Goal: Transaction & Acquisition: Purchase product/service

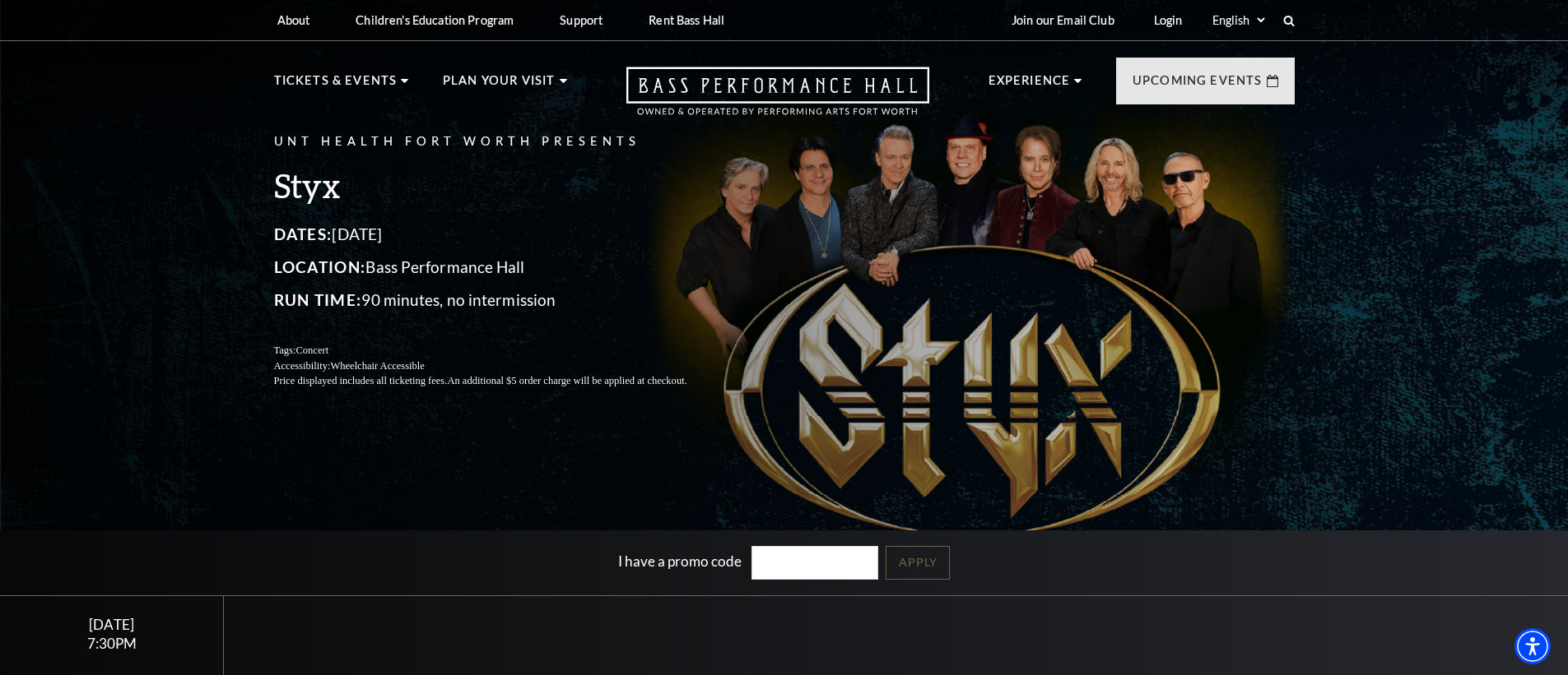
click at [177, 311] on div "UNT Health Fort Worth Presents Styx Dates: October 22, 2025 Location: Bass Perf…" at bounding box center [784, 380] width 1568 height 781
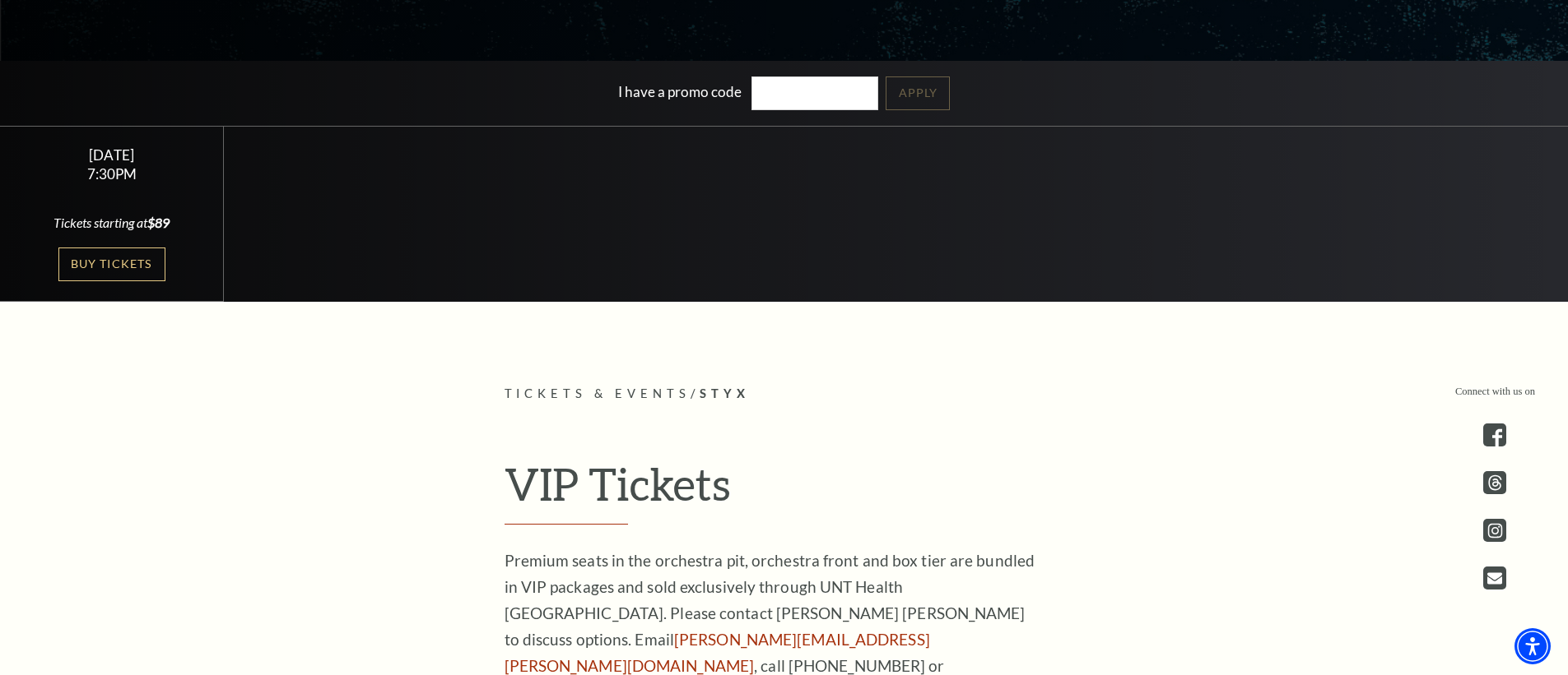
scroll to position [98, 0]
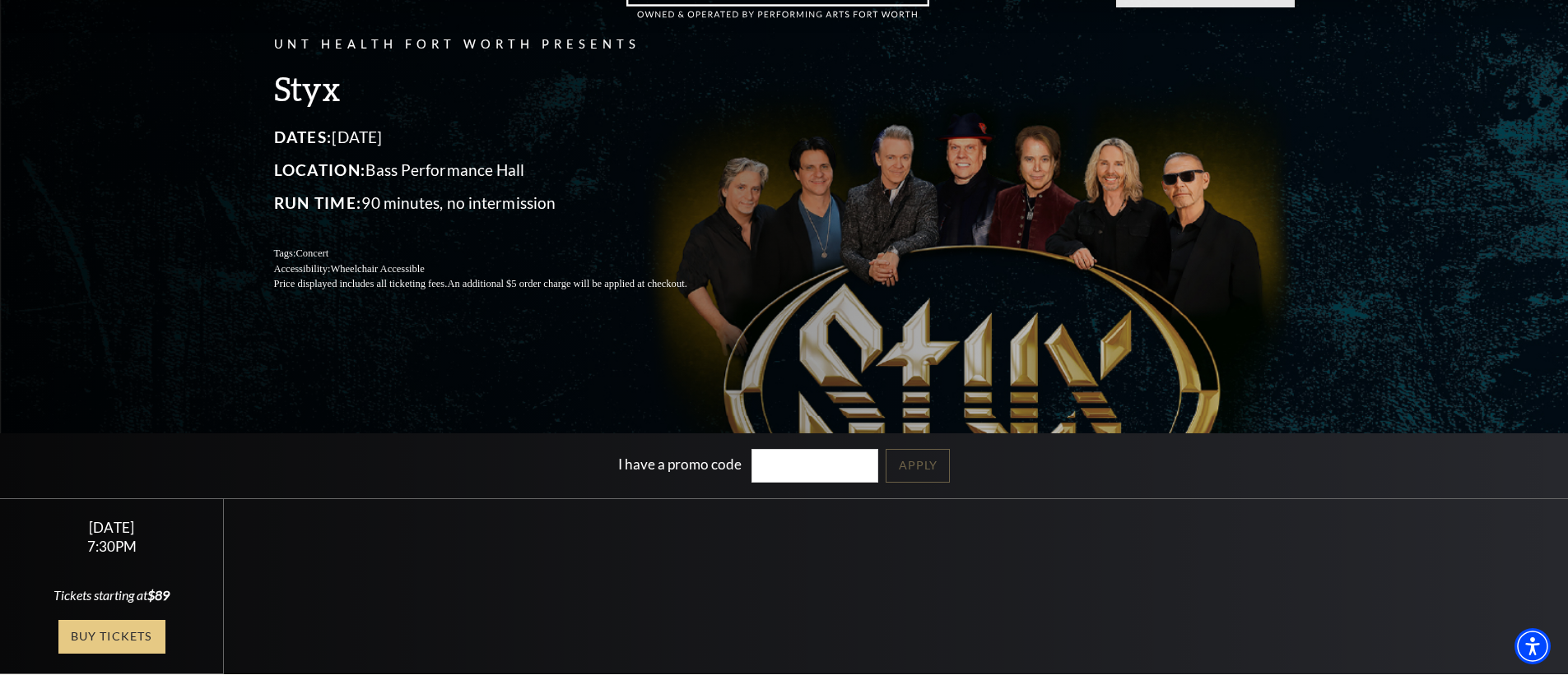
click at [102, 631] on link "Buy Tickets" at bounding box center [112, 637] width 107 height 34
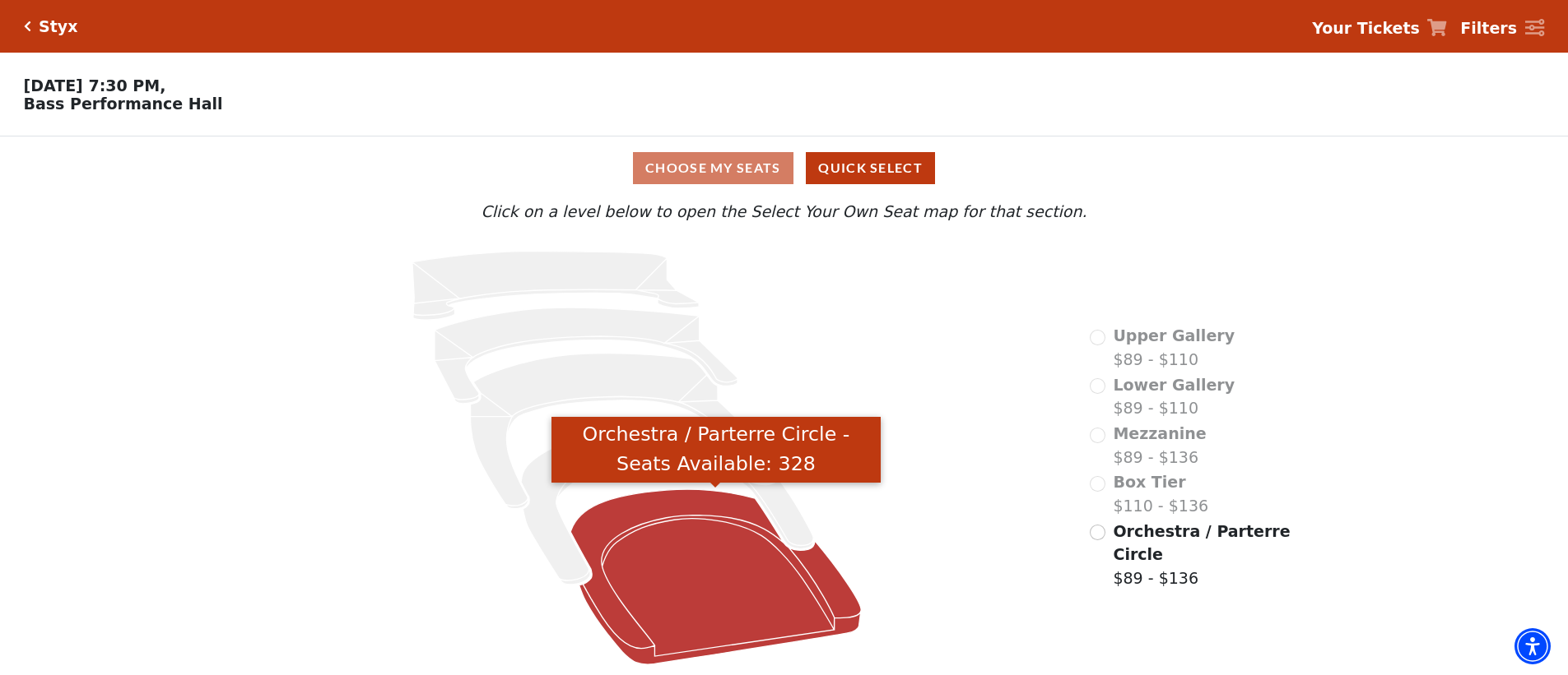
click at [694, 561] on icon "Orchestra / Parterre Circle - Seats Available: 328" at bounding box center [717, 577] width 291 height 175
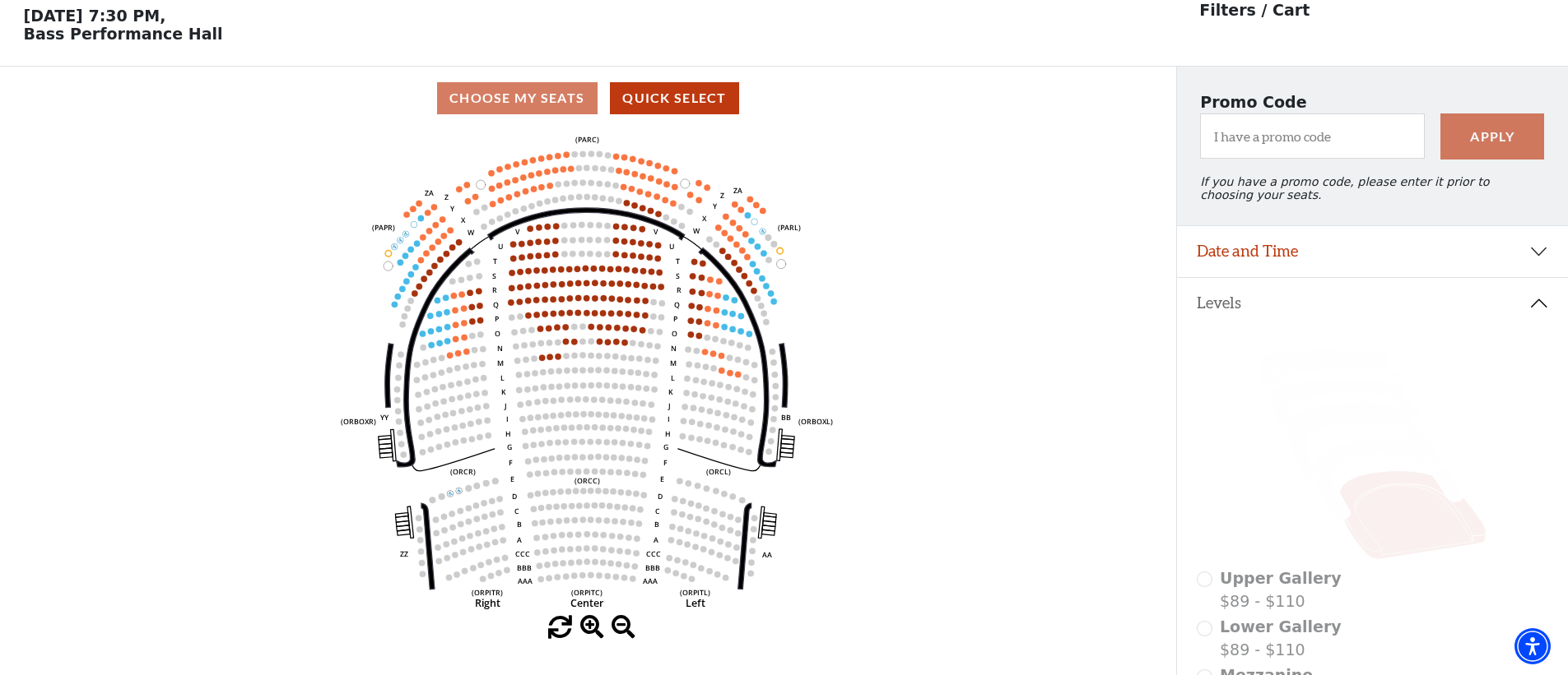
scroll to position [77, 0]
